Goal: Task Accomplishment & Management: Use online tool/utility

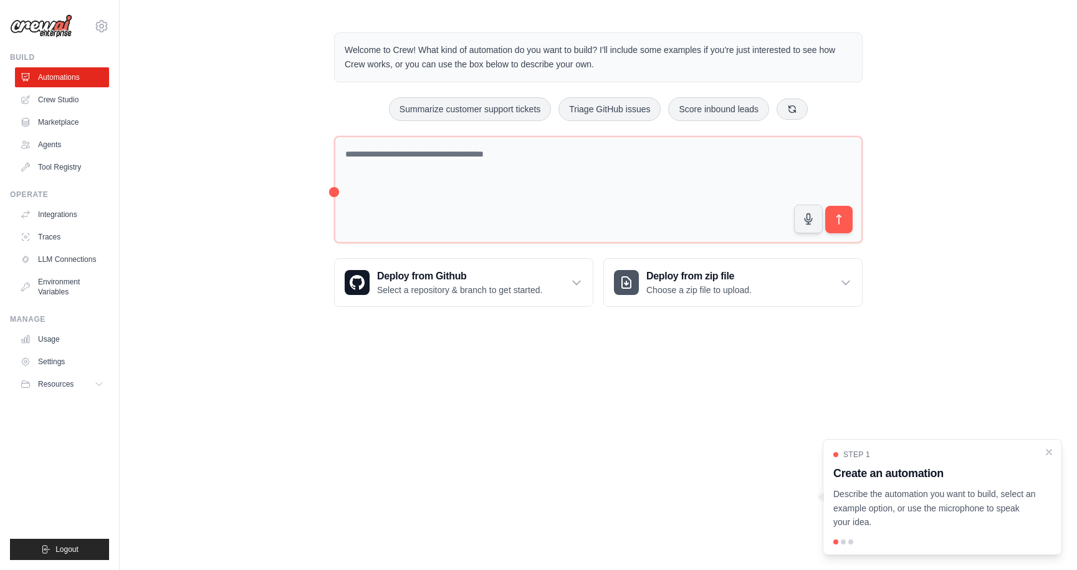
click at [246, 186] on div "Welcome to Crew! What kind of automation do you want to build? I'll include som…" at bounding box center [598, 169] width 957 height 314
click at [225, 116] on div "Welcome to Crew! What kind of automation do you want to build? I'll include som…" at bounding box center [598, 169] width 957 height 314
click at [226, 79] on div "Welcome to Crew! What kind of automation do you want to build? I'll include som…" at bounding box center [598, 169] width 957 height 314
click at [270, 238] on div "Welcome to Crew! What kind of automation do you want to build? I'll include som…" at bounding box center [598, 169] width 957 height 314
click at [279, 180] on div "Welcome to Crew! What kind of automation do you want to build? I'll include som…" at bounding box center [598, 169] width 957 height 314
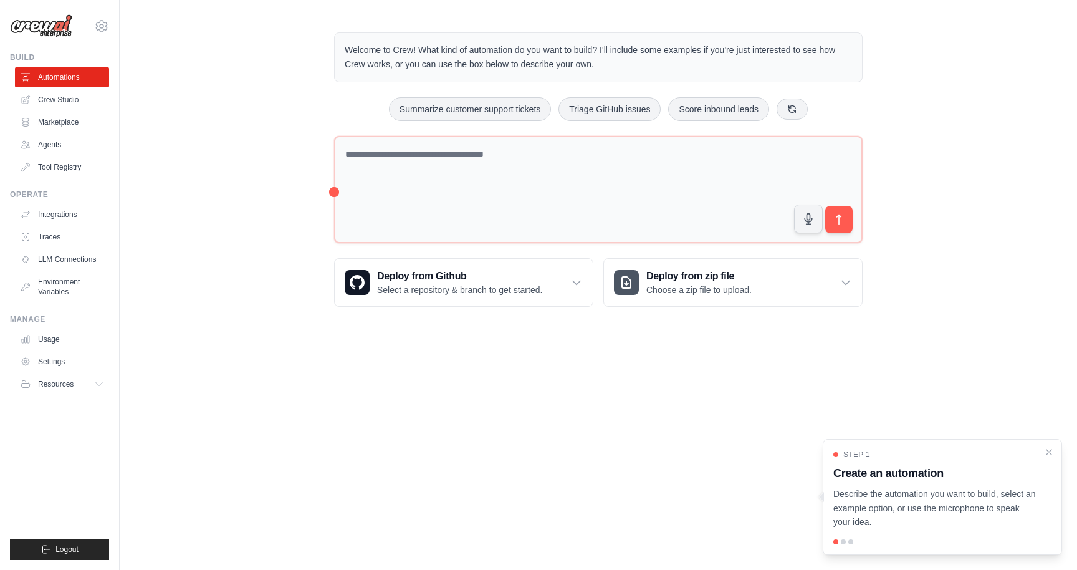
click at [257, 219] on div "Welcome to Crew! What kind of automation do you want to build? I'll include som…" at bounding box center [598, 169] width 957 height 314
click at [257, 252] on div "Welcome to Crew! What kind of automation do you want to build? I'll include som…" at bounding box center [598, 169] width 957 height 314
click at [251, 150] on div "Welcome to Crew! What kind of automation do you want to build? I'll include som…" at bounding box center [598, 169] width 957 height 314
click at [260, 130] on div "Welcome to Crew! What kind of automation do you want to build? I'll include som…" at bounding box center [598, 169] width 957 height 314
click at [260, 189] on div "Welcome to Crew! What kind of automation do you want to build? I'll include som…" at bounding box center [598, 169] width 957 height 314
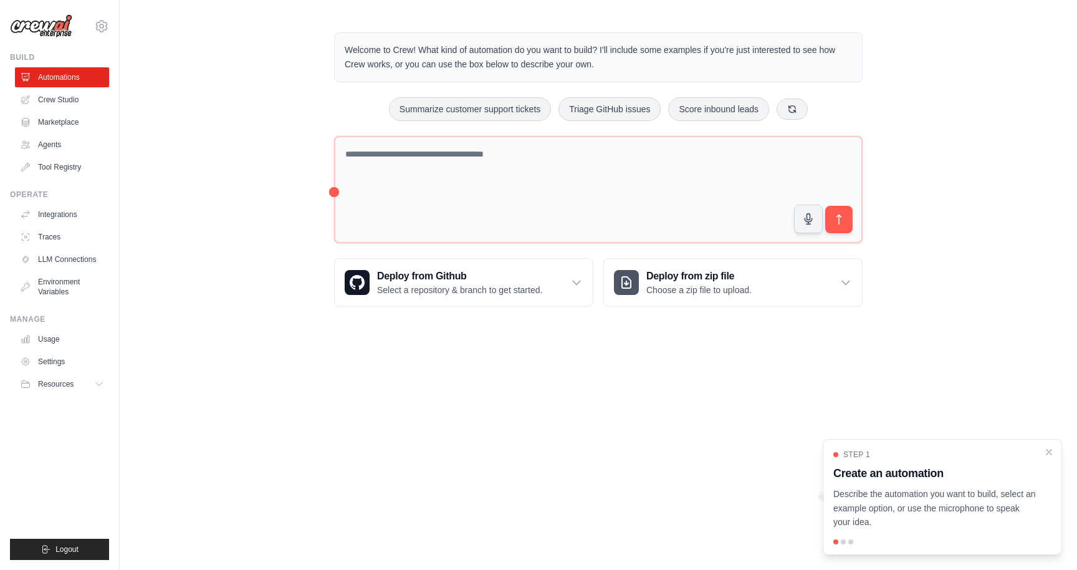
click at [256, 118] on div "Welcome to Crew! What kind of automation do you want to build? I'll include som…" at bounding box center [598, 169] width 957 height 314
click at [256, 179] on div "Welcome to Crew! What kind of automation do you want to build? I'll include som…" at bounding box center [598, 169] width 957 height 314
click at [256, 232] on div "Welcome to Crew! What kind of automation do you want to build? I'll include som…" at bounding box center [598, 169] width 957 height 314
click at [256, 302] on div "Welcome to Crew! What kind of automation do you want to build? I'll include som…" at bounding box center [598, 169] width 957 height 314
click at [258, 211] on div "Welcome to Crew! What kind of automation do you want to build? I'll include som…" at bounding box center [598, 169] width 957 height 314
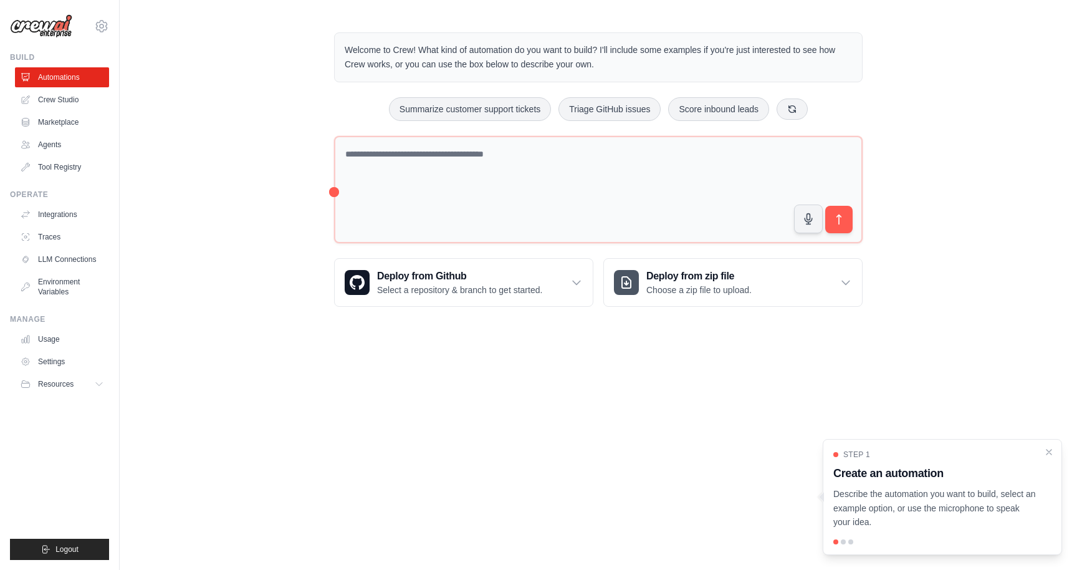
click at [249, 256] on div "Welcome to Crew! What kind of automation do you want to build? I'll include som…" at bounding box center [598, 169] width 957 height 314
click at [249, 274] on div "Welcome to Crew! What kind of automation do you want to build? I'll include som…" at bounding box center [598, 169] width 957 height 314
click at [256, 145] on div "Welcome to Crew! What kind of automation do you want to build? I'll include som…" at bounding box center [598, 169] width 957 height 314
click at [249, 187] on div "Welcome to Crew! What kind of automation do you want to build? I'll include som…" at bounding box center [598, 169] width 957 height 314
click at [251, 133] on div "Welcome to Crew! What kind of automation do you want to build? I'll include som…" at bounding box center [598, 169] width 957 height 314
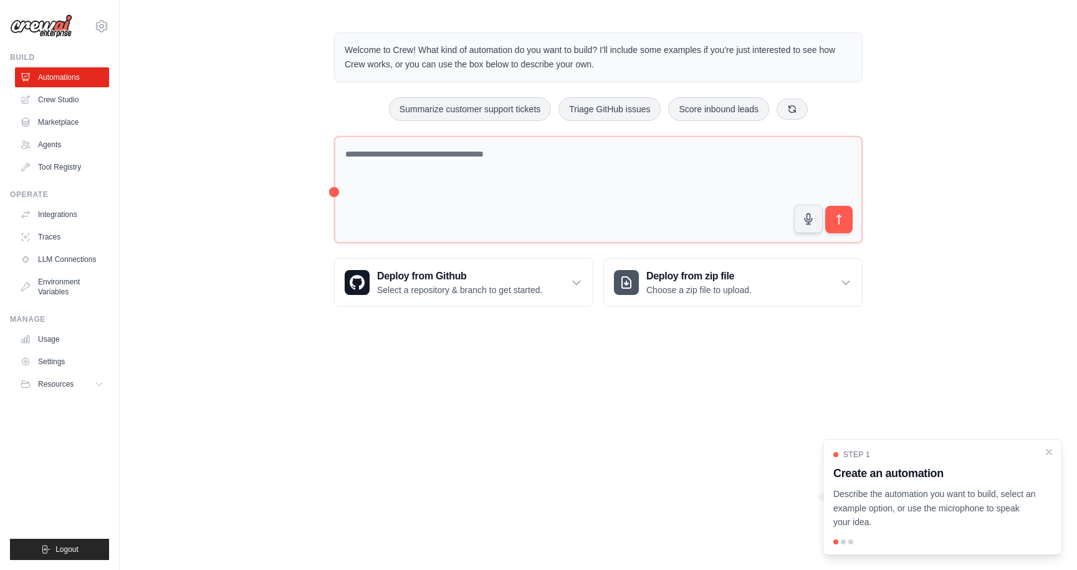
click at [229, 213] on div "Welcome to Crew! What kind of automation do you want to build? I'll include som…" at bounding box center [598, 169] width 957 height 314
click at [70, 260] on link "LLM Connections" at bounding box center [63, 259] width 94 height 20
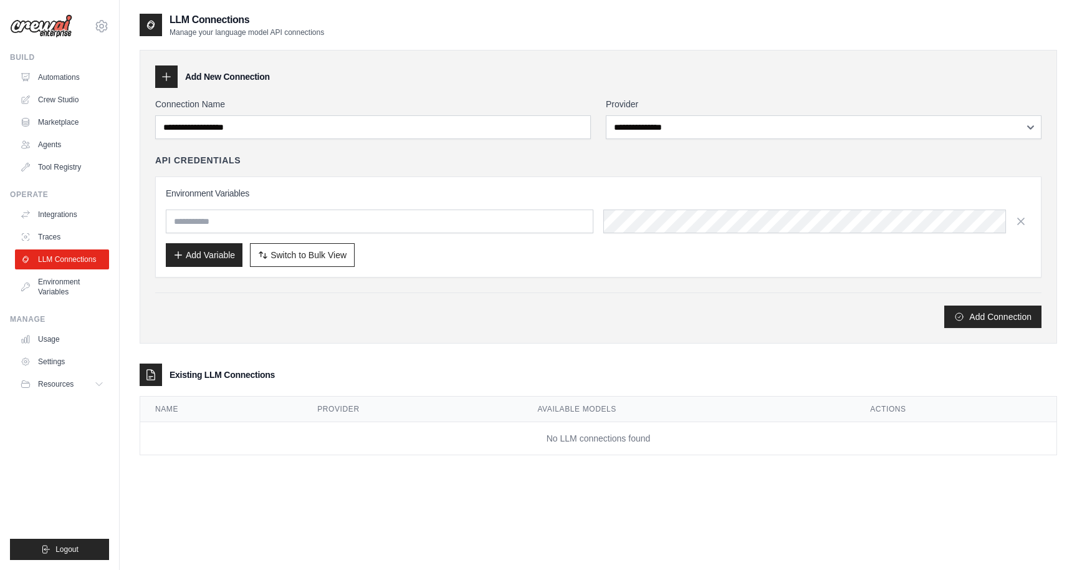
click at [393, 160] on div "API Credentials" at bounding box center [598, 160] width 886 height 12
click at [429, 36] on div "LLM Connections Manage your language model API connections" at bounding box center [598, 24] width 917 height 25
click at [454, 30] on div "LLM Connections Manage your language model API connections" at bounding box center [598, 24] width 917 height 25
click at [479, 27] on div "LLM Connections Manage your language model API connections" at bounding box center [598, 24] width 917 height 25
